Goal: Book appointment/travel/reservation

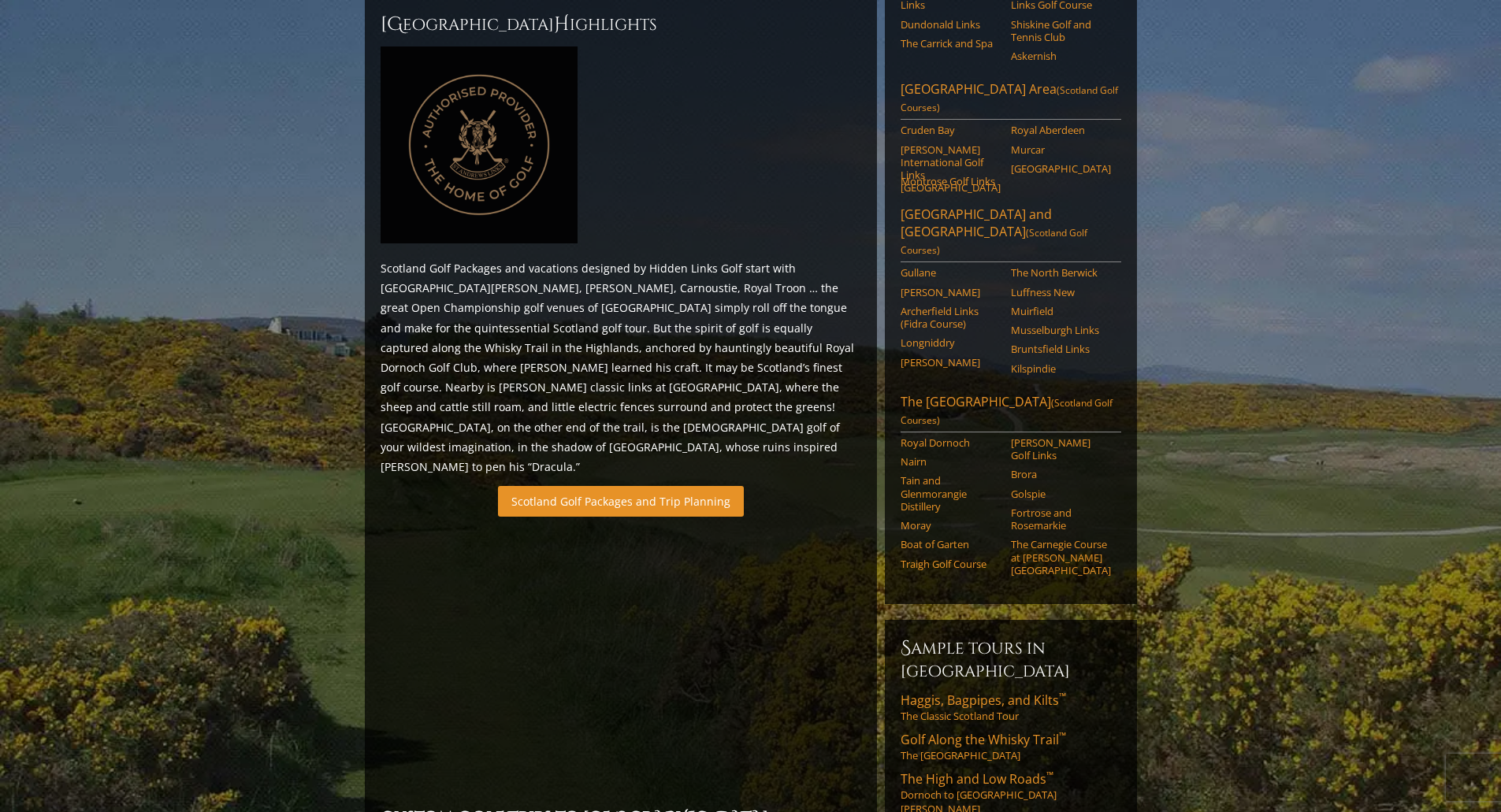
scroll to position [946, 0]
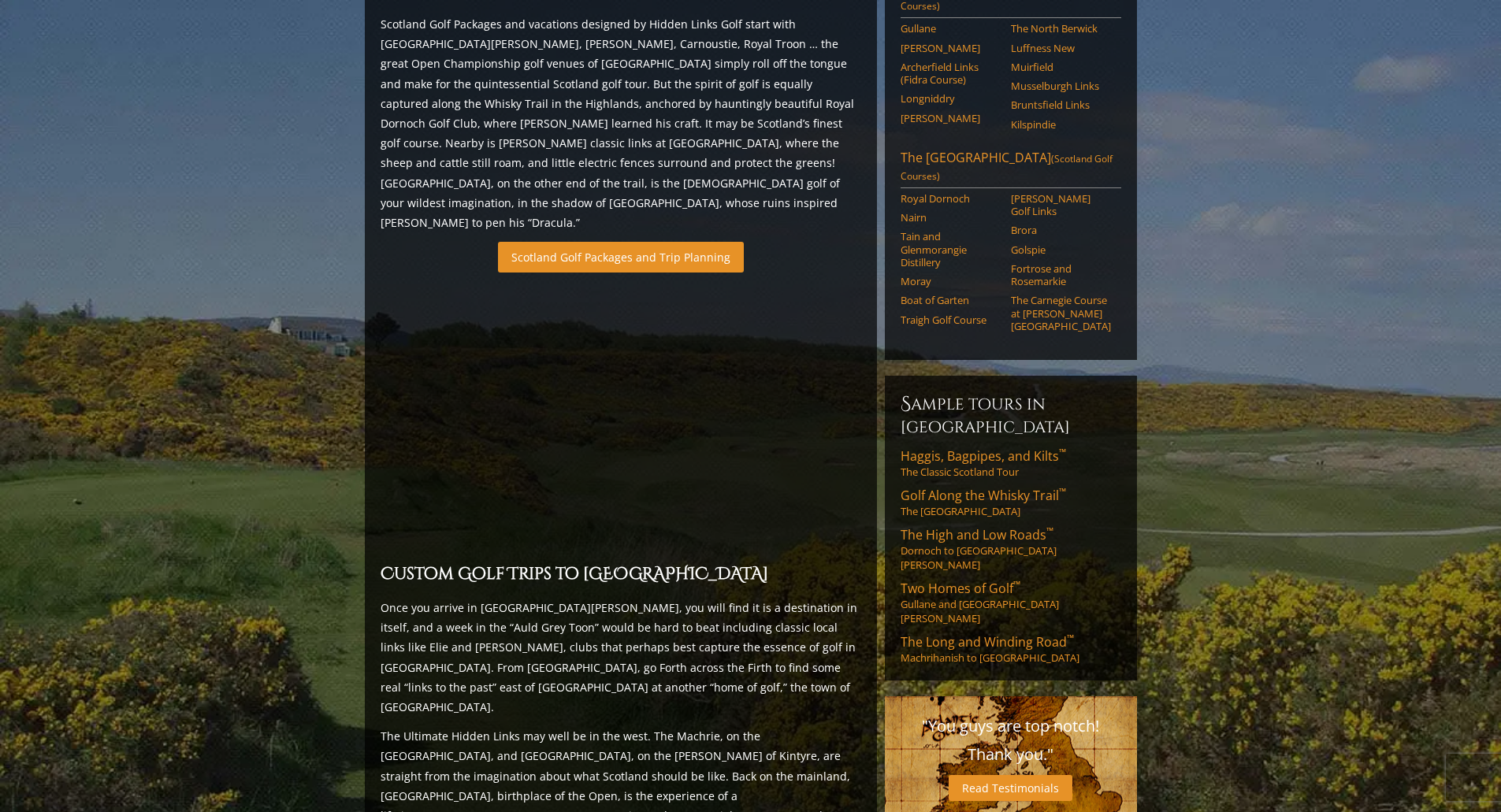
click at [641, 242] on link "Scotland Golf Packages and Trip Planning" at bounding box center [621, 257] width 246 height 31
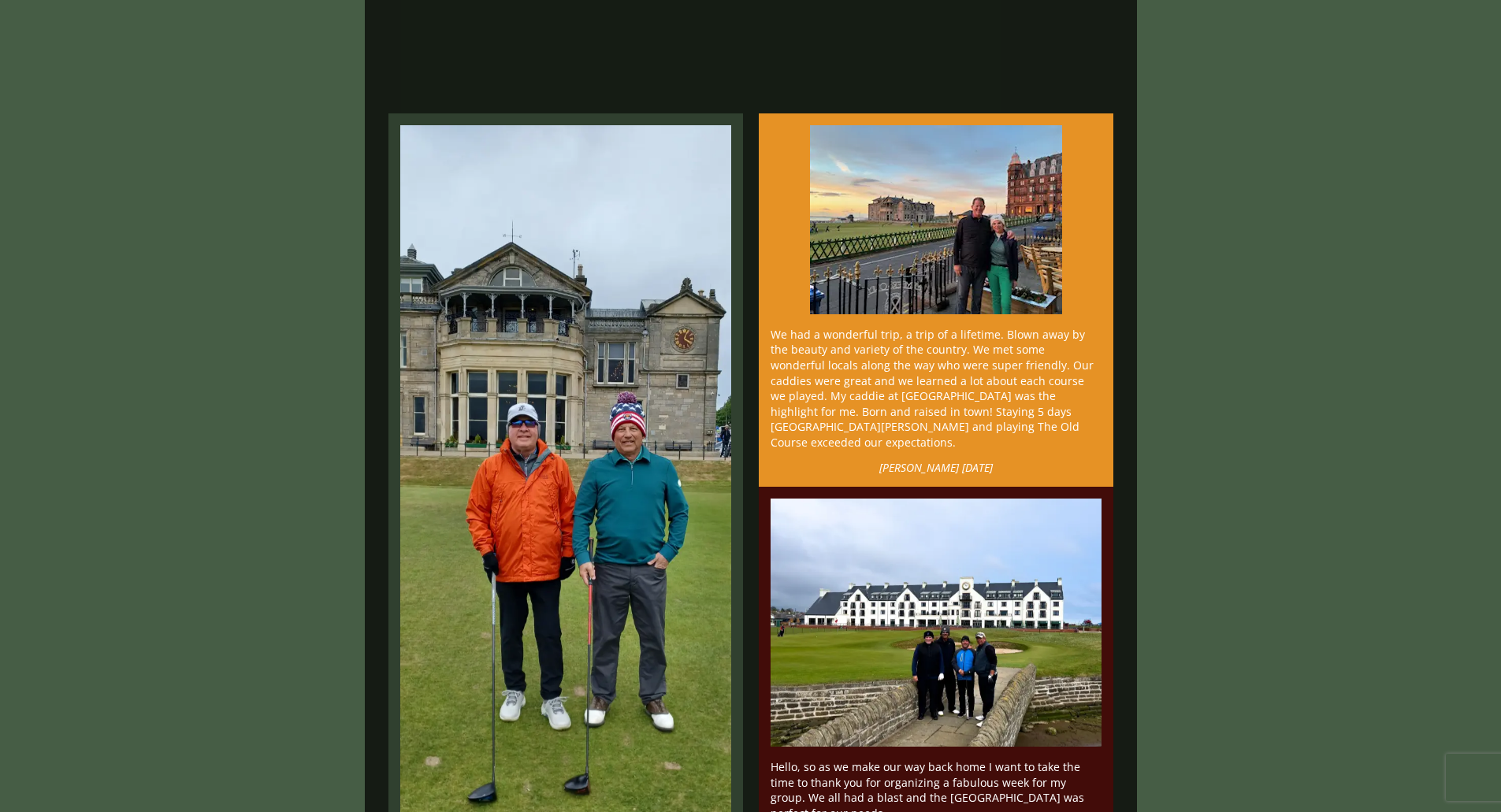
scroll to position [473, 0]
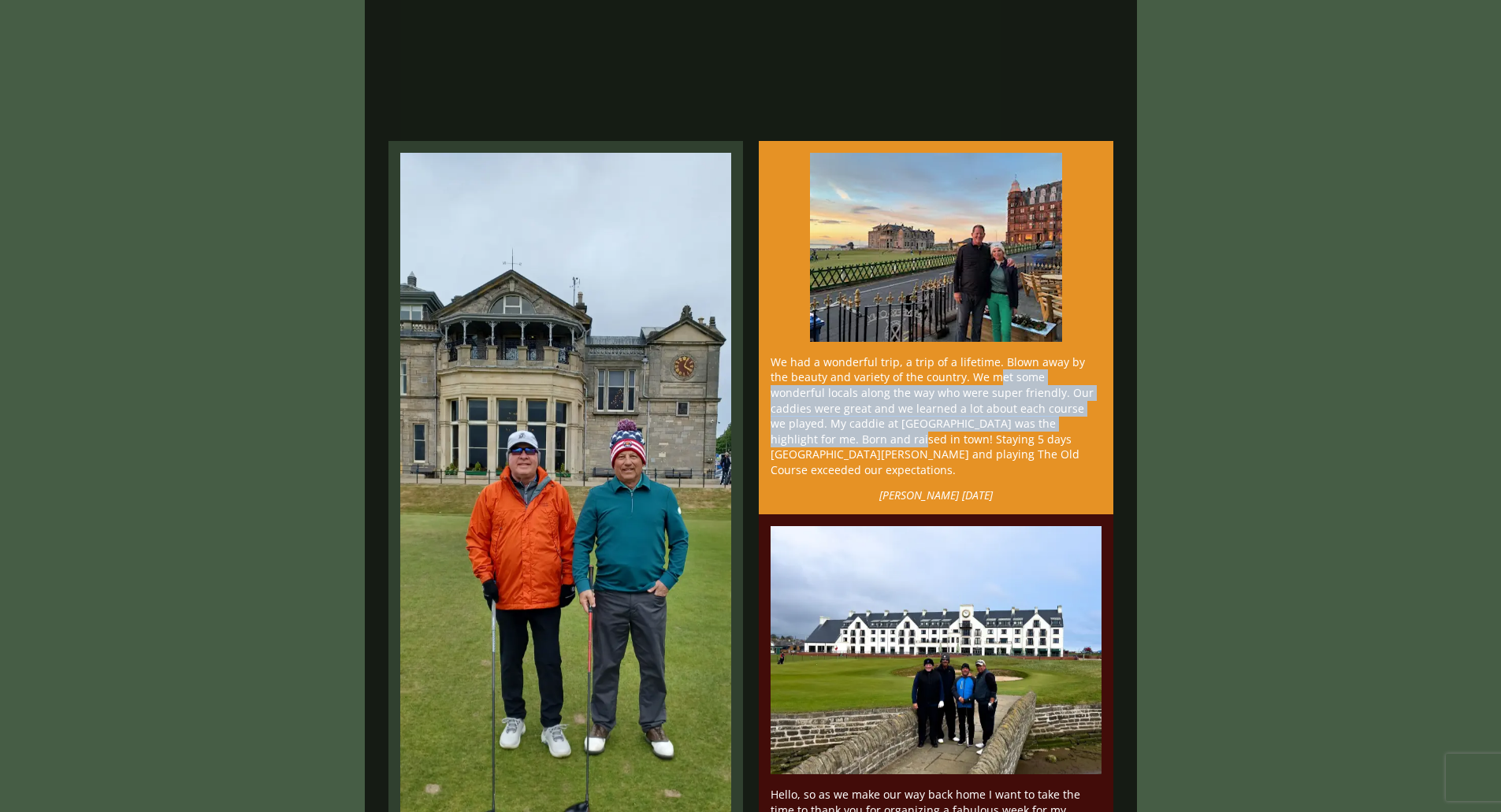
drag, startPoint x: 914, startPoint y: 364, endPoint x: 959, endPoint y: 392, distance: 53.0
click at [961, 394] on p "We had a wonderful trip, a trip of a lifetime. Blown away by the beauty and var…" at bounding box center [936, 416] width 331 height 123
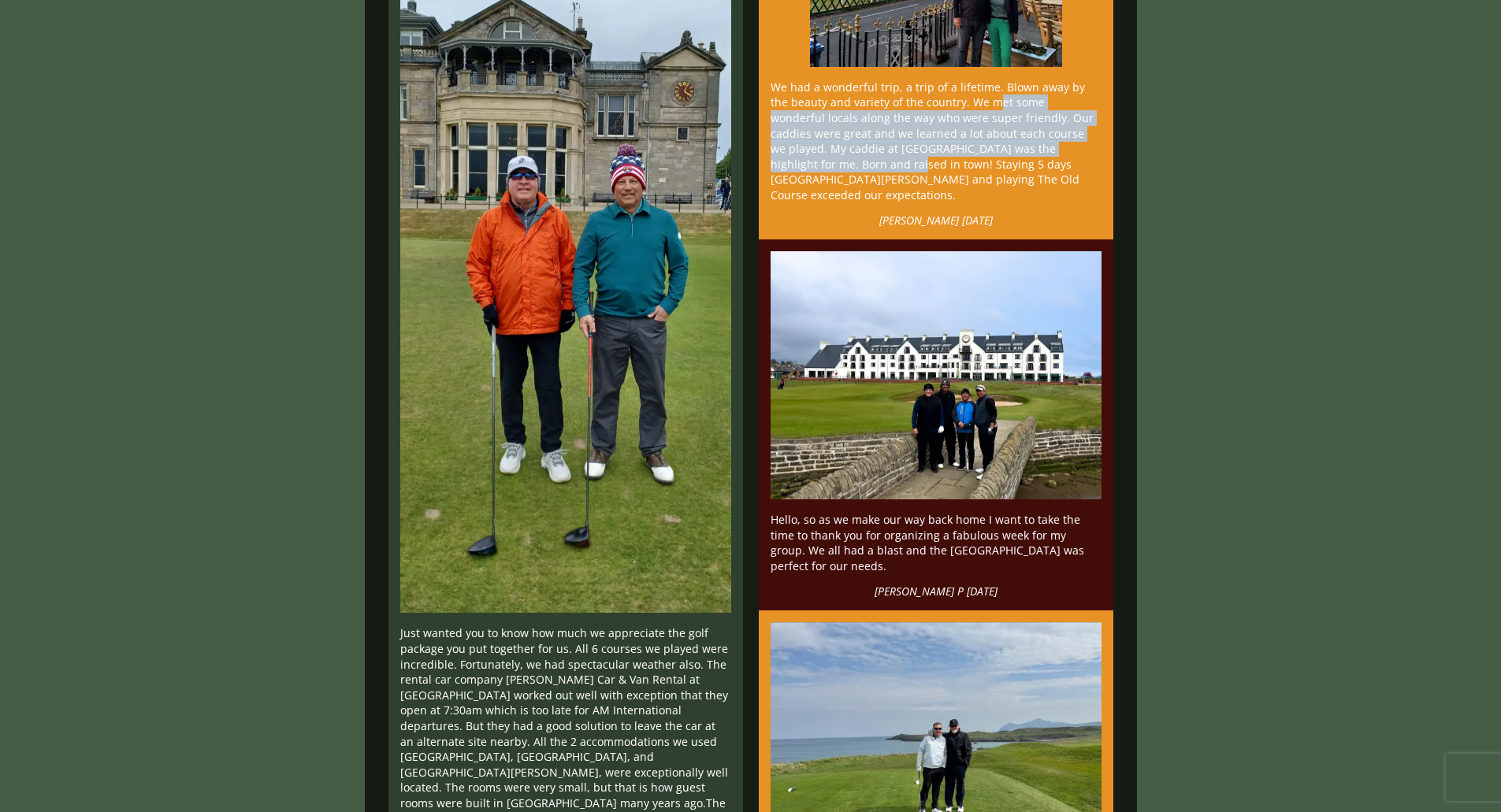
scroll to position [788, 0]
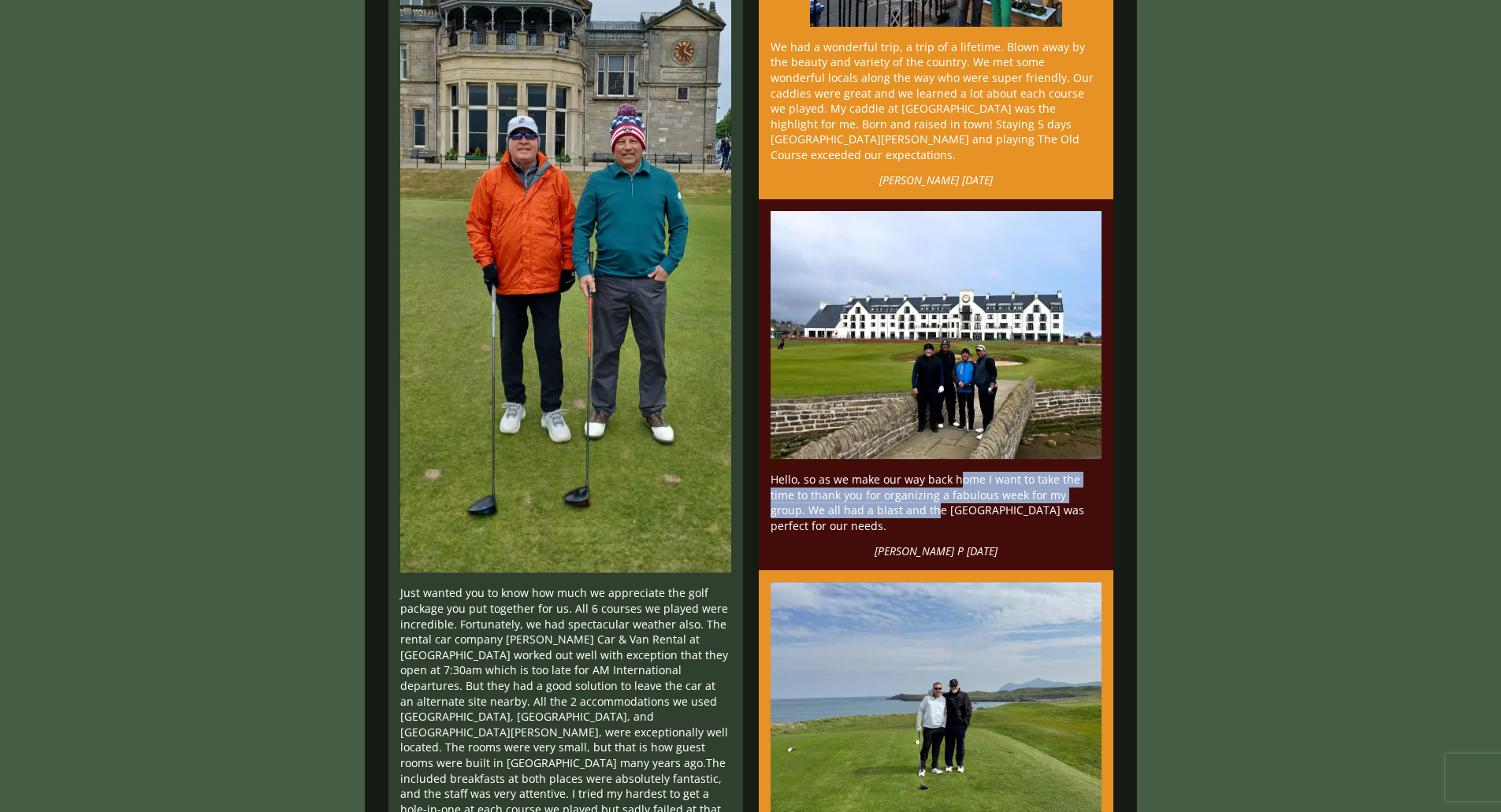
drag, startPoint x: 801, startPoint y: 459, endPoint x: 1051, endPoint y: 478, distance: 250.7
click at [1051, 478] on p "Hello, so as we make our way back home I want to take the time to thank you for…" at bounding box center [936, 503] width 331 height 62
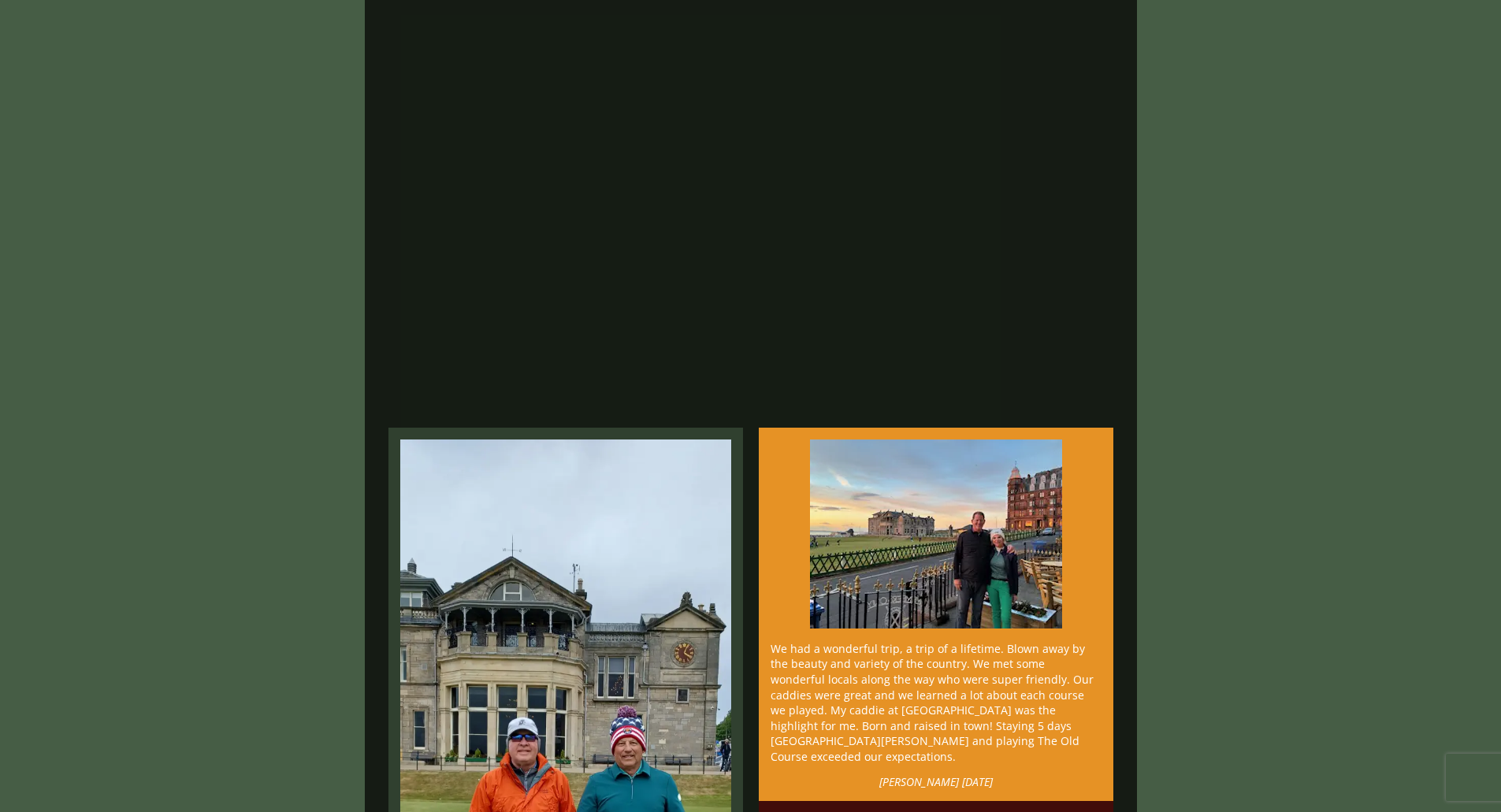
scroll to position [0, 0]
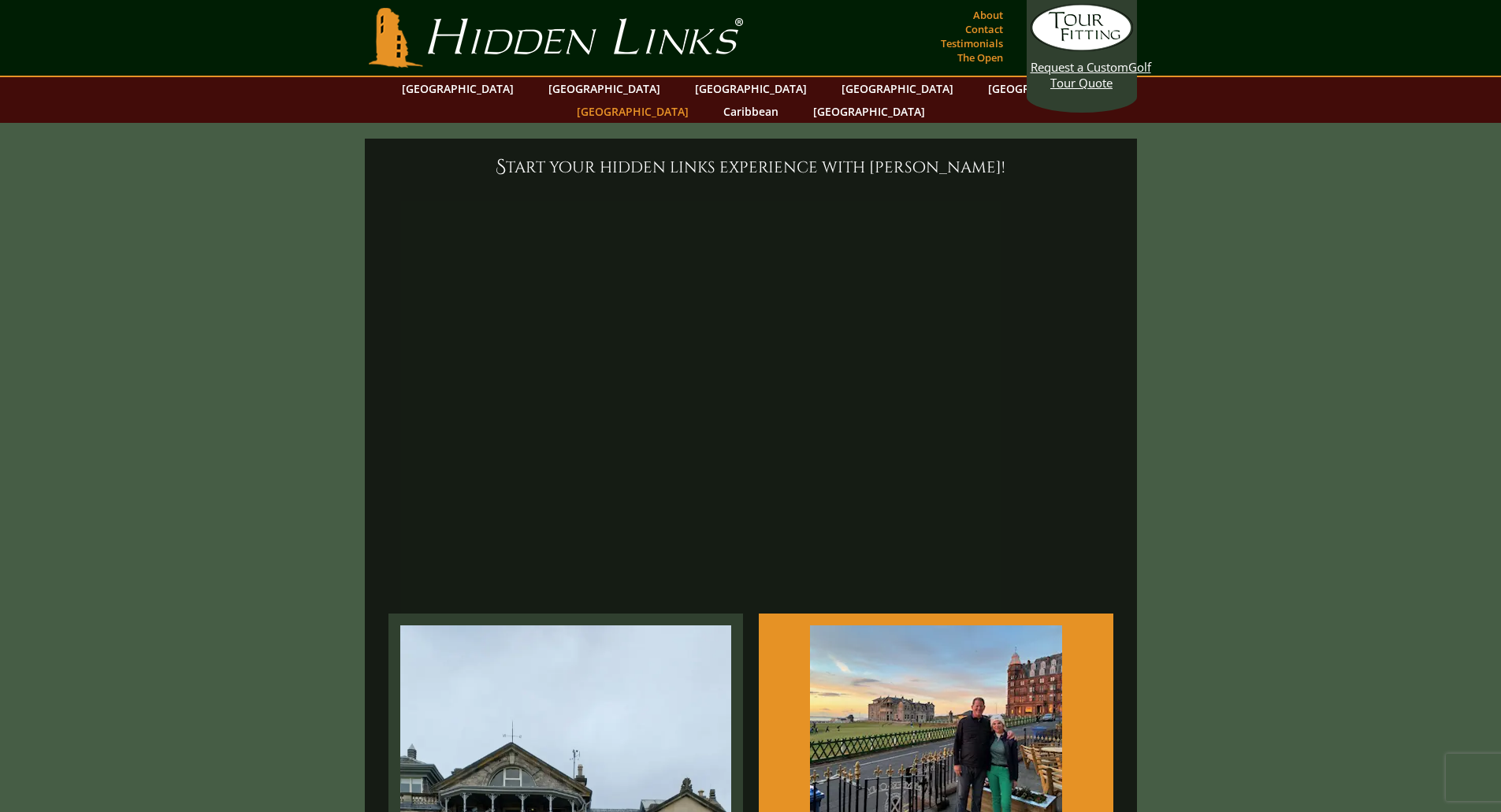
click at [696, 100] on link "[GEOGRAPHIC_DATA]" at bounding box center [633, 111] width 128 height 22
